Goal: Task Accomplishment & Management: Complete application form

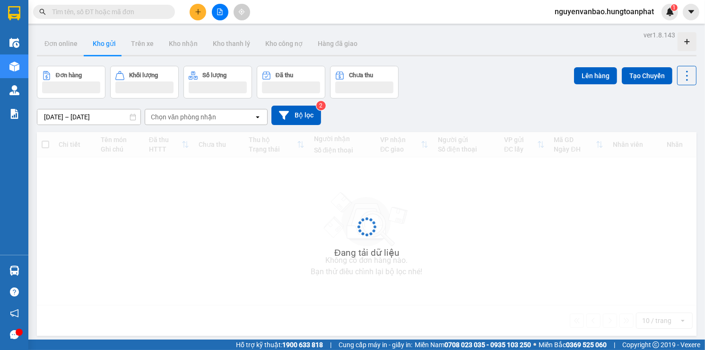
click at [103, 7] on input "text" at bounding box center [108, 12] width 112 height 10
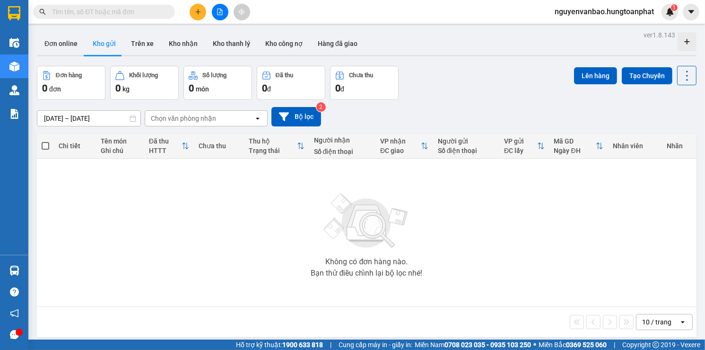
paste input "HN1209250586"
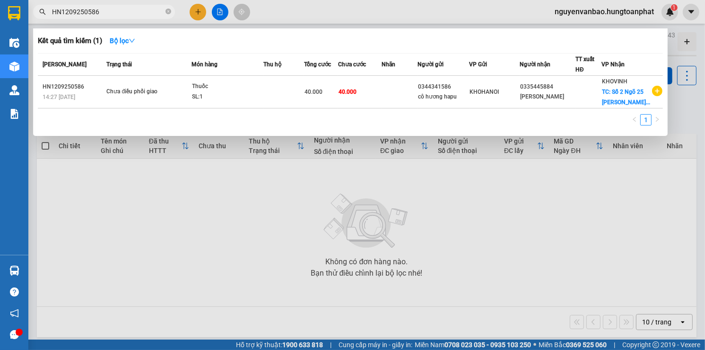
type input "HN1209250586"
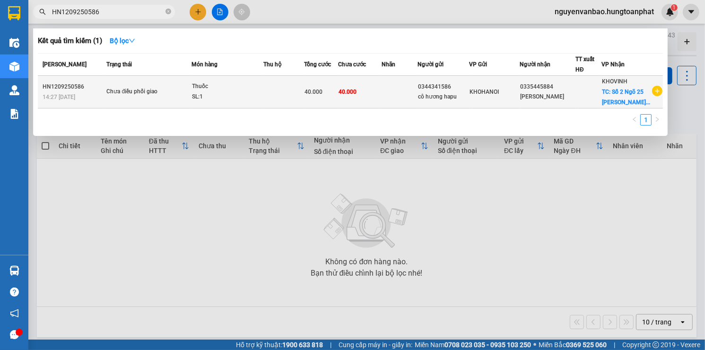
click at [172, 94] on div "Chưa điều phối giao" at bounding box center [141, 92] width 71 height 10
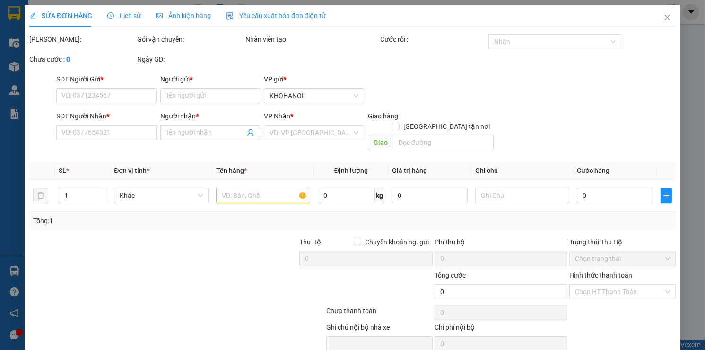
type input "0344341586"
type input "cô hương hapu"
type input "0335445884"
type input "[PERSON_NAME]"
checkbox input "true"
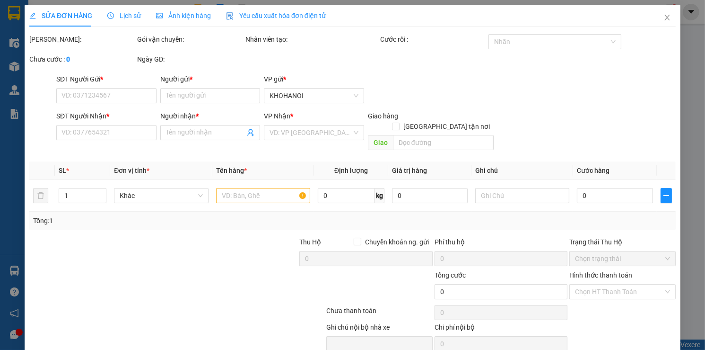
type input "Số 2 Ngõ 25 [PERSON_NAME], Vinh"
type input "40.000"
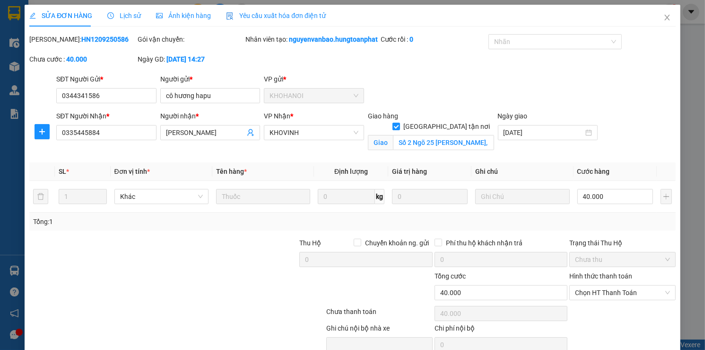
click at [126, 17] on span "Lịch sử" at bounding box center [124, 16] width 34 height 8
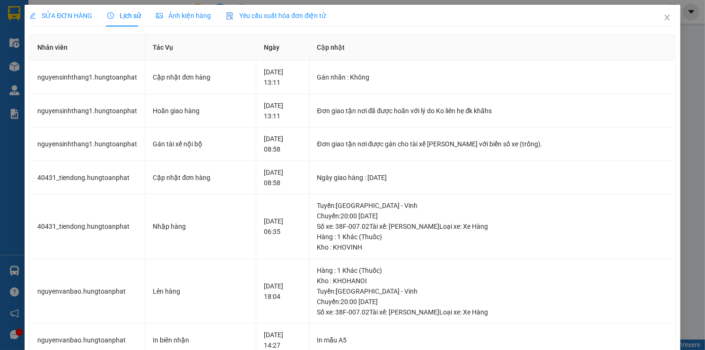
scroll to position [203, 0]
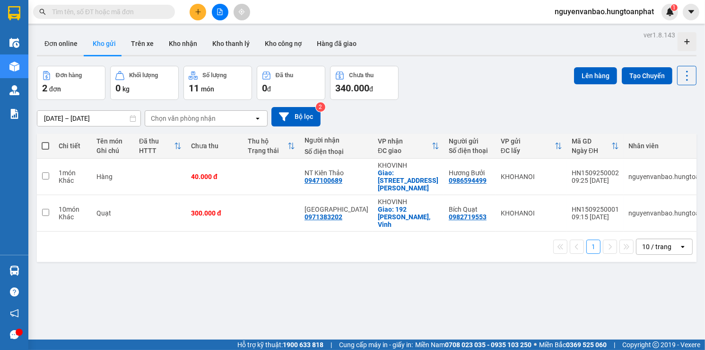
click at [114, 7] on input "text" at bounding box center [108, 12] width 112 height 10
click at [110, 10] on input "text" at bounding box center [108, 12] width 112 height 10
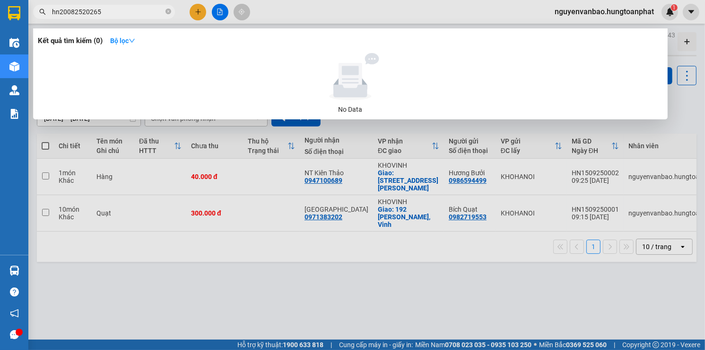
click at [85, 11] on input "hn20082520265" at bounding box center [108, 12] width 112 height 10
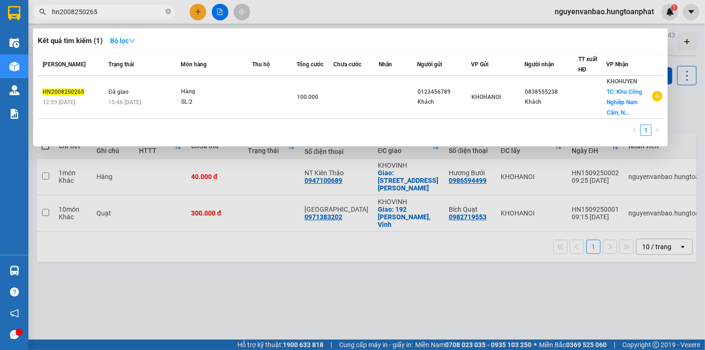
click at [117, 15] on input "hn2008250265" at bounding box center [108, 12] width 112 height 10
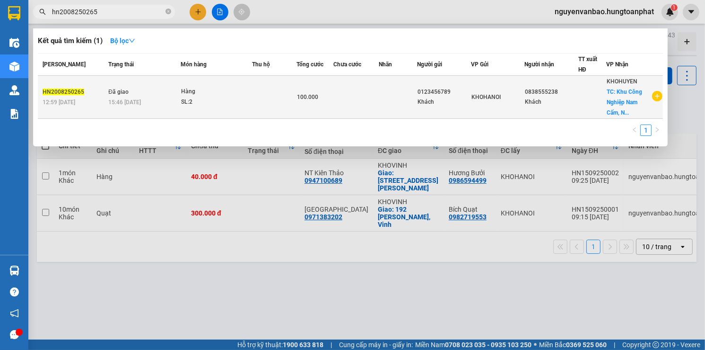
type input "hn2008250265"
click at [256, 99] on td at bounding box center [275, 97] width 44 height 43
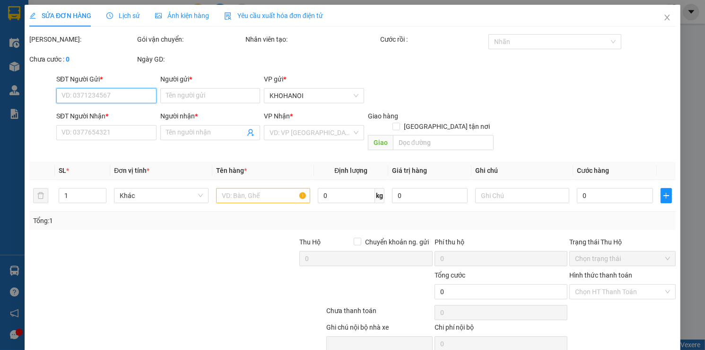
type input "0123456789"
type input "Khách"
type input "0838555238"
type input "Khách"
checkbox input "true"
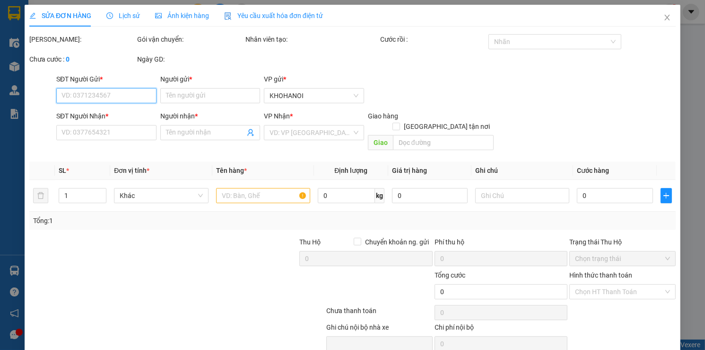
type input "Khu Công Nghiệp Nam Cấm, NGhi Lộc Nghệ An"
type input "100.000"
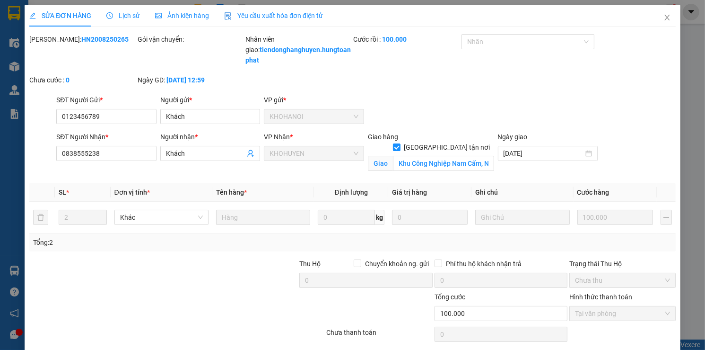
click at [125, 14] on span "Lịch sử" at bounding box center [123, 16] width 34 height 8
